Goal: Navigation & Orientation: Find specific page/section

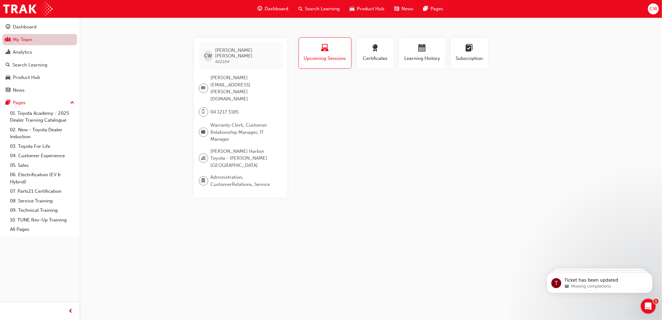
click at [33, 40] on link "My Team" at bounding box center [39, 40] width 75 height 12
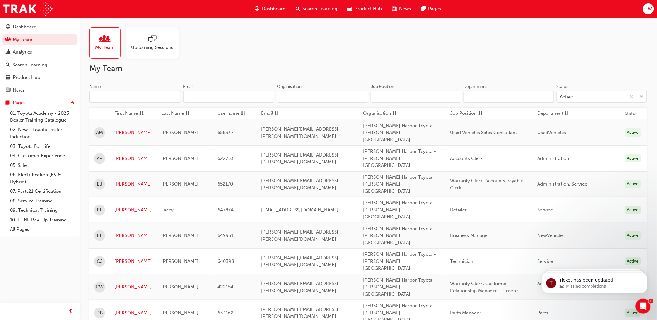
drag, startPoint x: 125, startPoint y: 317, endPoint x: 147, endPoint y: 300, distance: 27.8
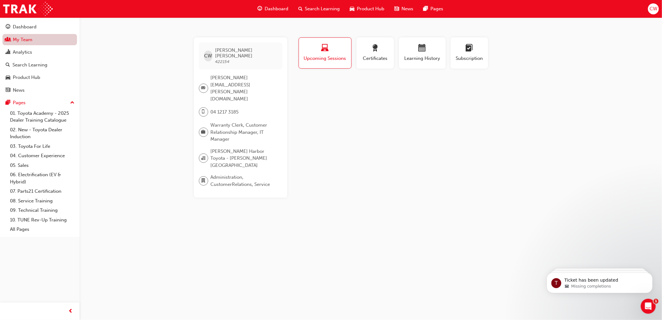
click at [10, 39] on span "people-icon" at bounding box center [8, 40] width 5 height 6
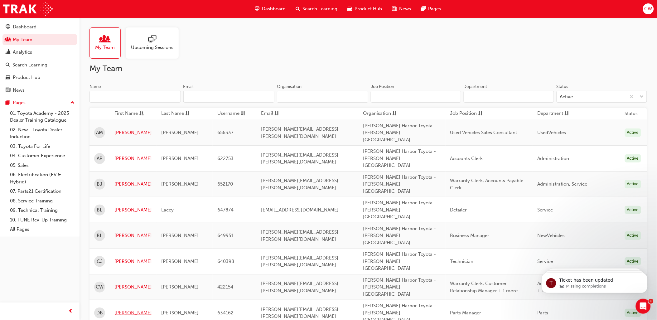
click at [119, 309] on link "[PERSON_NAME]" at bounding box center [132, 312] width 37 height 7
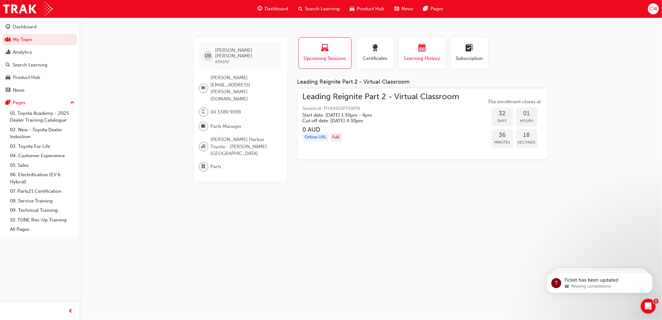
click at [423, 48] on span "calendar-icon" at bounding box center [422, 48] width 7 height 8
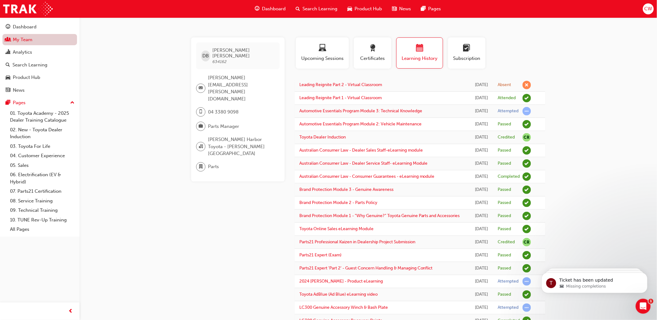
click at [29, 39] on link "My Team" at bounding box center [39, 40] width 75 height 12
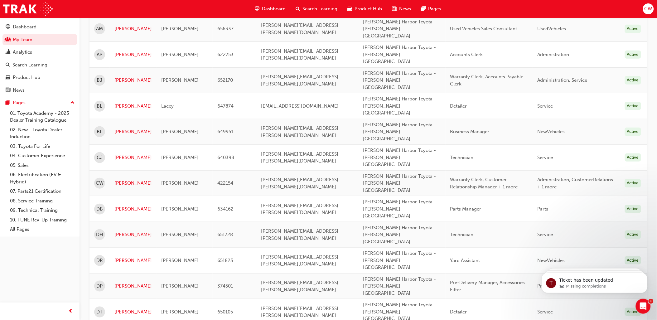
scroll to position [173, 0]
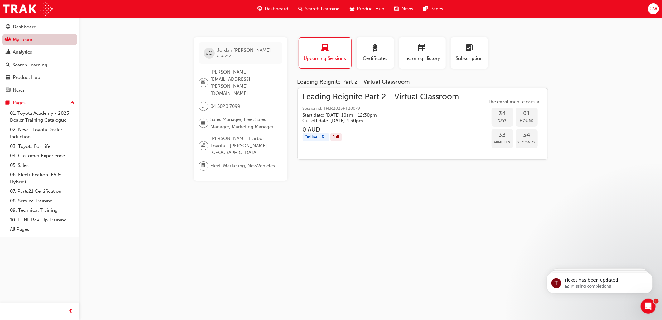
click at [26, 39] on link "My Team" at bounding box center [39, 40] width 75 height 12
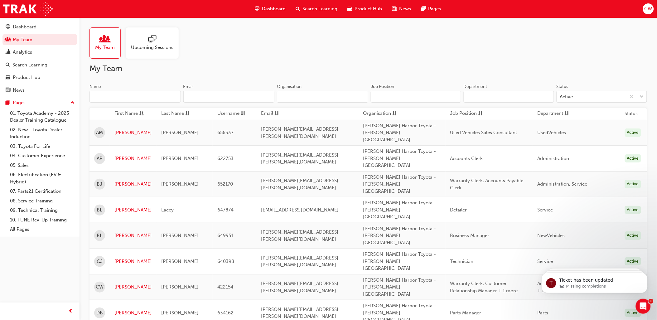
scroll to position [104, 0]
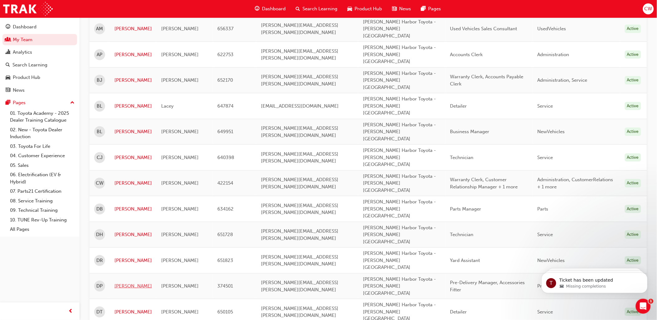
click at [119, 282] on link "[PERSON_NAME]" at bounding box center [132, 285] width 37 height 7
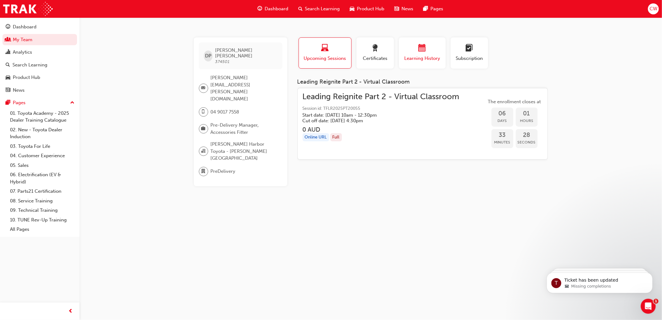
click at [419, 48] on span "calendar-icon" at bounding box center [422, 48] width 7 height 8
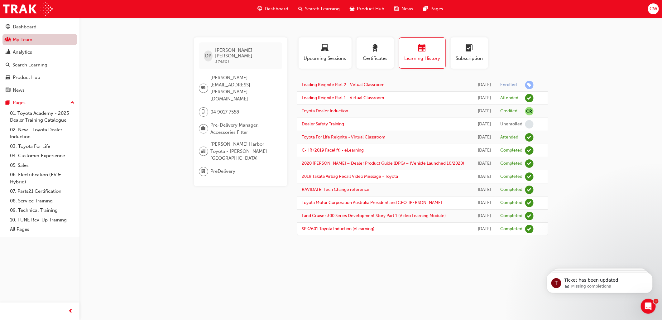
click at [29, 39] on link "My Team" at bounding box center [39, 40] width 75 height 12
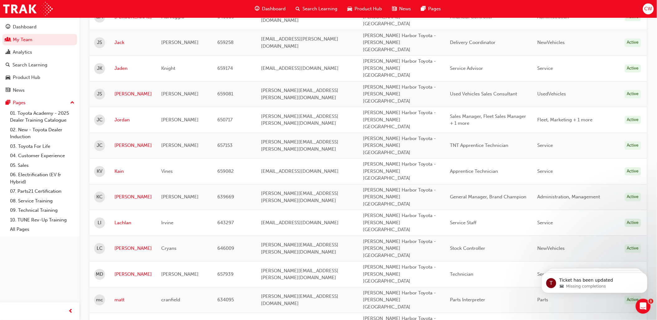
scroll to position [546, 0]
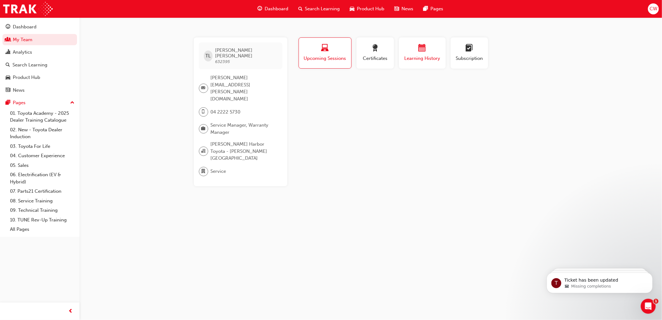
click at [419, 51] on span "calendar-icon" at bounding box center [422, 48] width 7 height 8
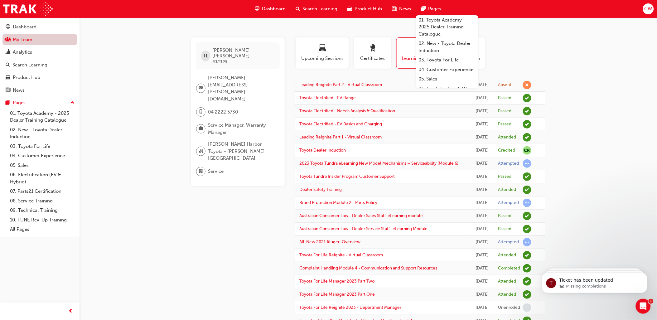
click at [17, 43] on link "My Team" at bounding box center [39, 40] width 75 height 12
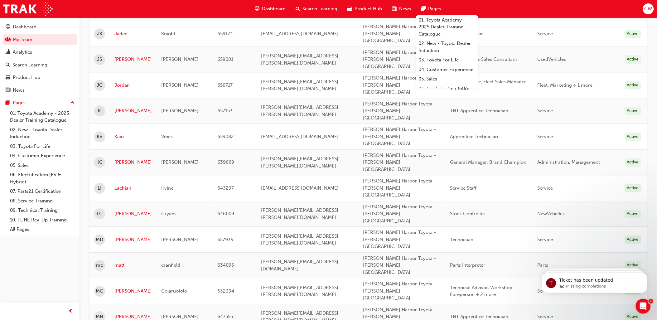
scroll to position [519, 0]
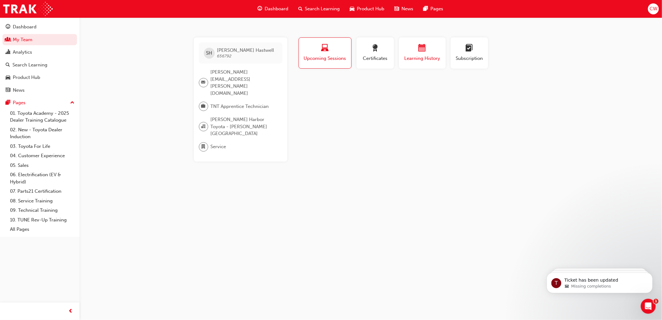
click at [410, 58] on span "Learning History" at bounding box center [422, 58] width 37 height 7
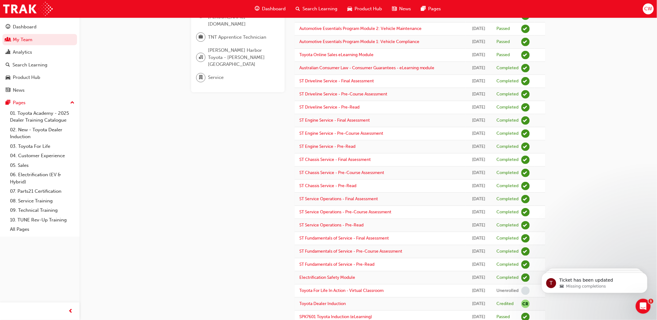
scroll to position [102, 0]
